Goal: Register for event/course

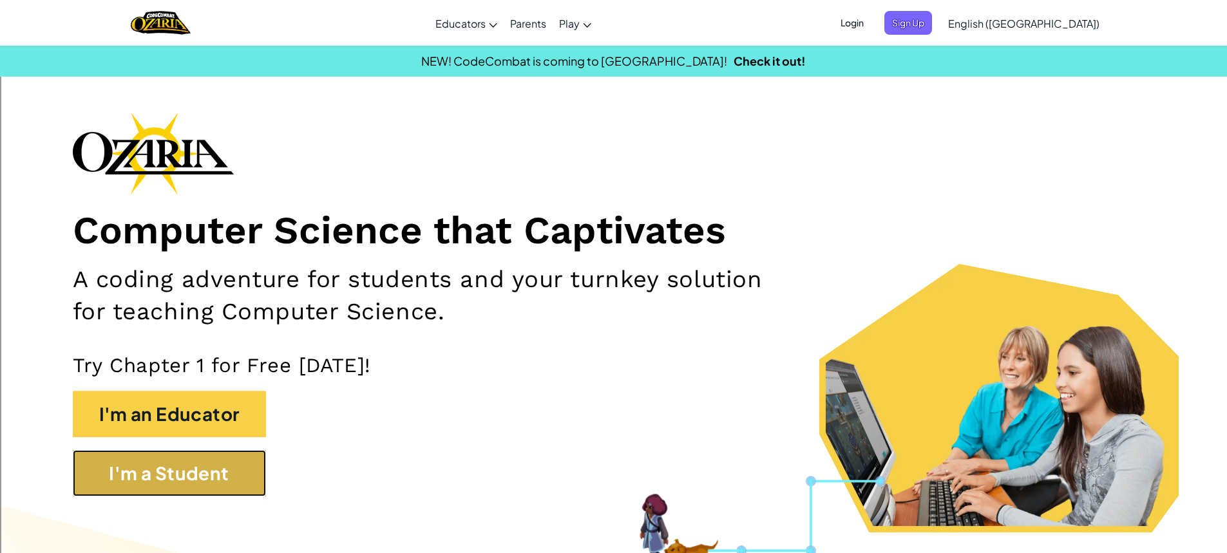
click at [151, 461] on button "I'm a Student" at bounding box center [169, 473] width 193 height 46
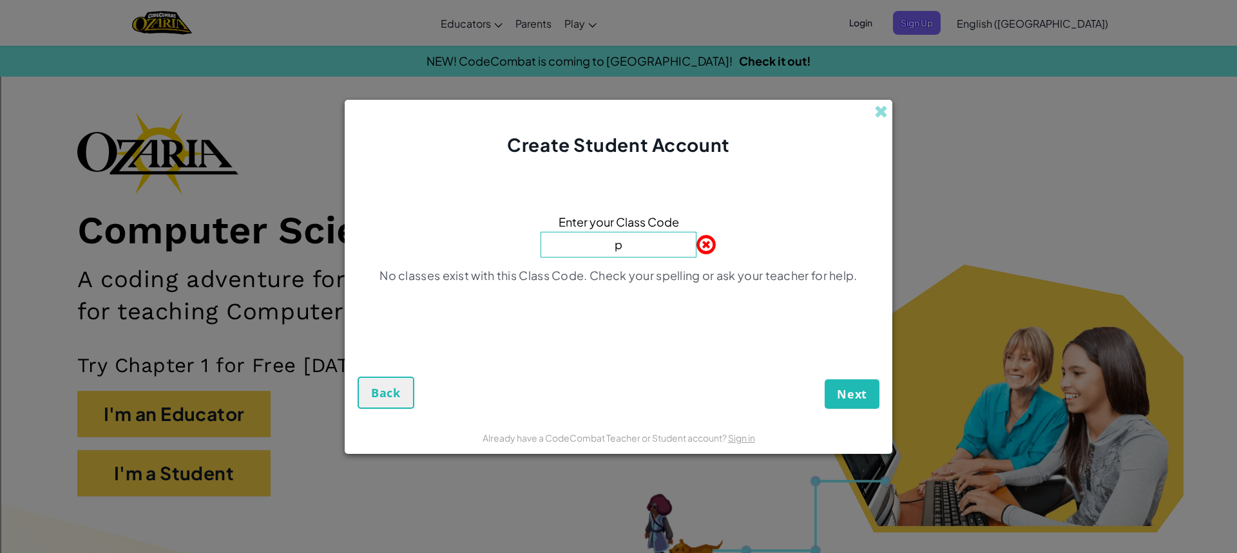
type input "ParkDayReady"
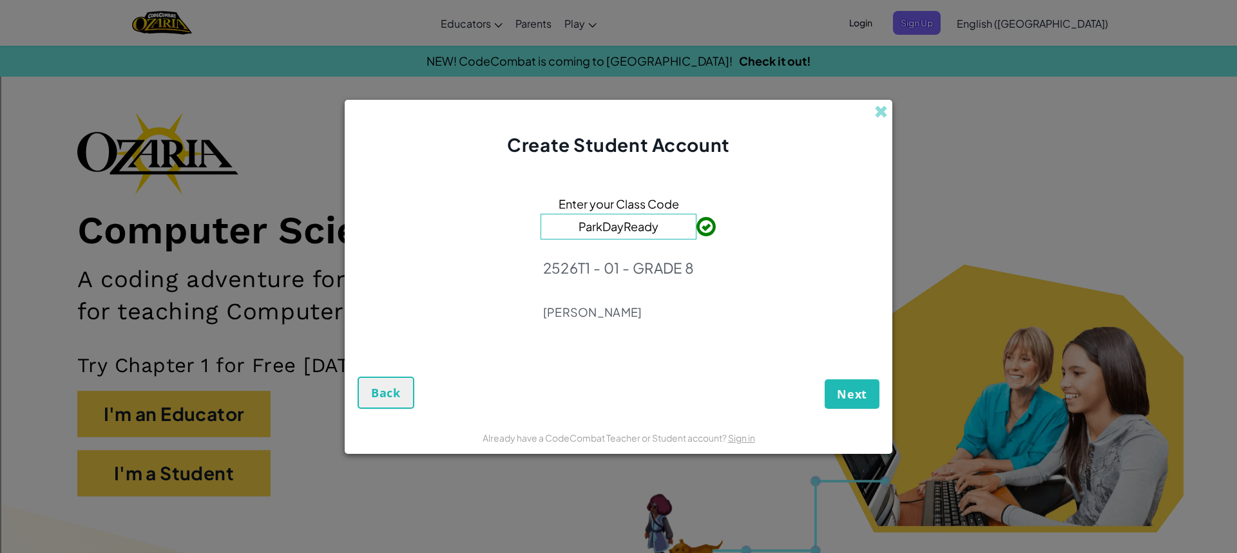
click at [910, 387] on div "Create Student Account Enter your Class Code ParkDayReady 2526T1 - 01 - GRADE 8…" at bounding box center [618, 276] width 1237 height 553
click at [885, 399] on form "Enter your Class Code ParkDayReady 2526T1 - 01 - GRADE 8 [PERSON_NAME] Next Back" at bounding box center [619, 290] width 548 height 264
click at [847, 387] on span "Next" at bounding box center [852, 394] width 30 height 15
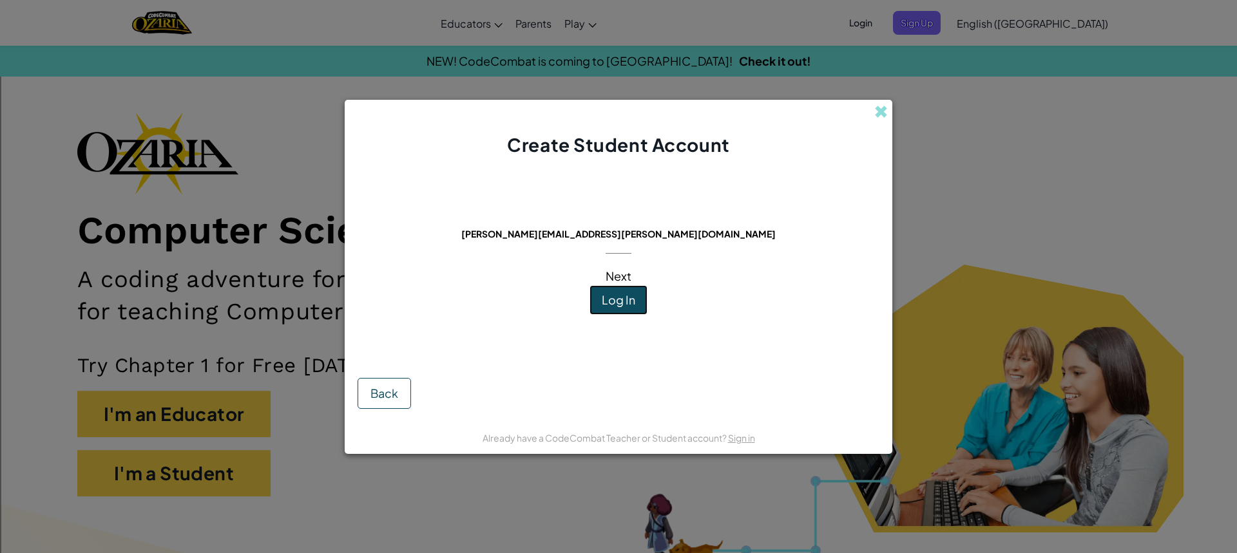
click at [615, 302] on span "Log In" at bounding box center [619, 299] width 34 height 15
